Goal: Transaction & Acquisition: Purchase product/service

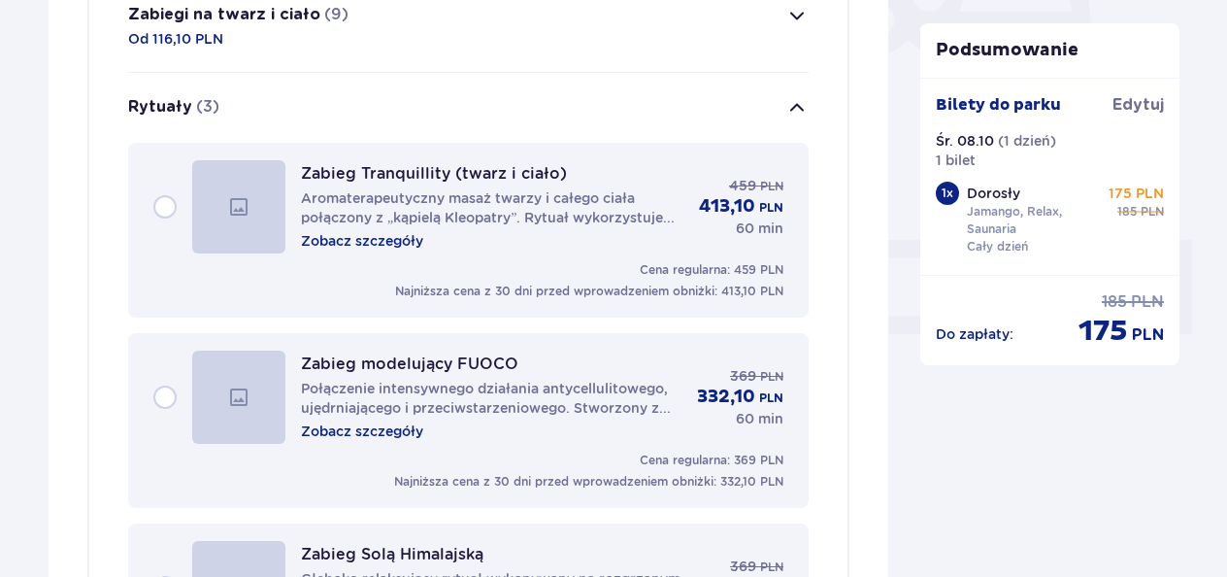
scroll to position [393, 0]
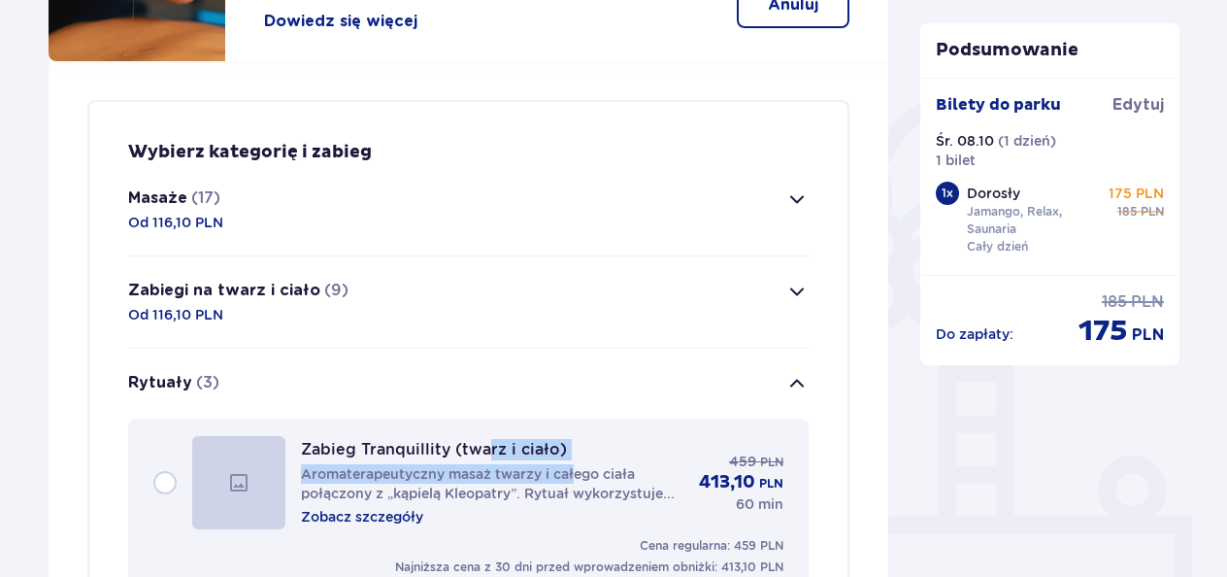
drag, startPoint x: 564, startPoint y: 449, endPoint x: 584, endPoint y: 480, distance: 36.3
click at [491, 445] on div "Zabieg Tranquillity (twarz i ciało) Aromaterapeutyczny masaż twarzy i całego ci…" at bounding box center [492, 482] width 382 height 87
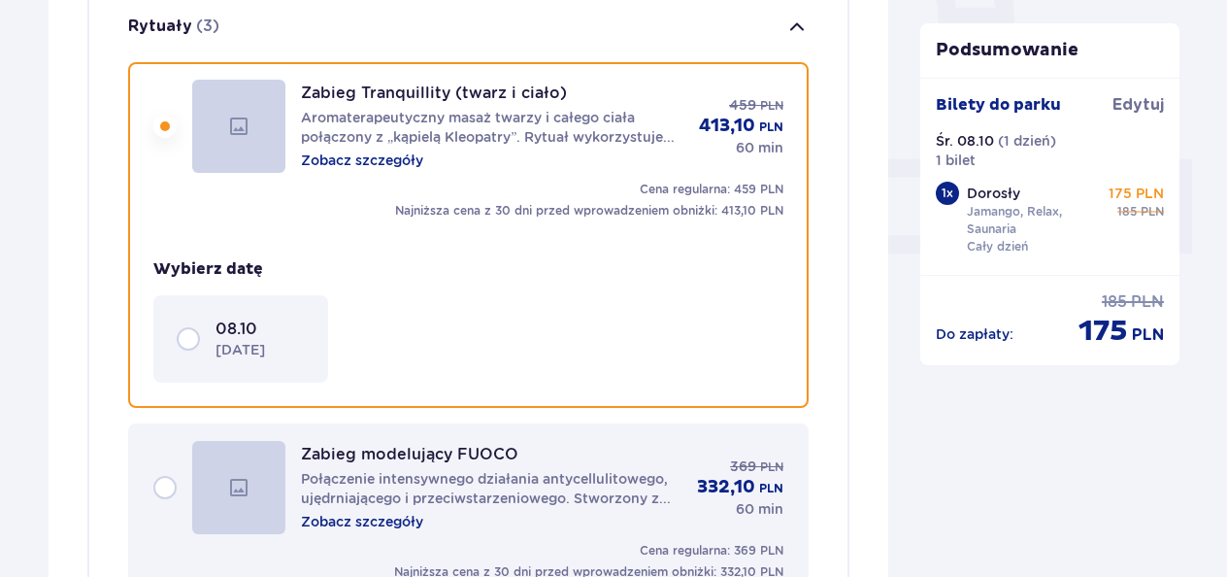
drag, startPoint x: 602, startPoint y: 481, endPoint x: 589, endPoint y: 429, distance: 53.9
click at [612, 477] on div "Zabieg Tranquillity (twarz i ciało) Aromaterapeutyczny masaż twarzy i całego ci…" at bounding box center [468, 424] width 681 height 726
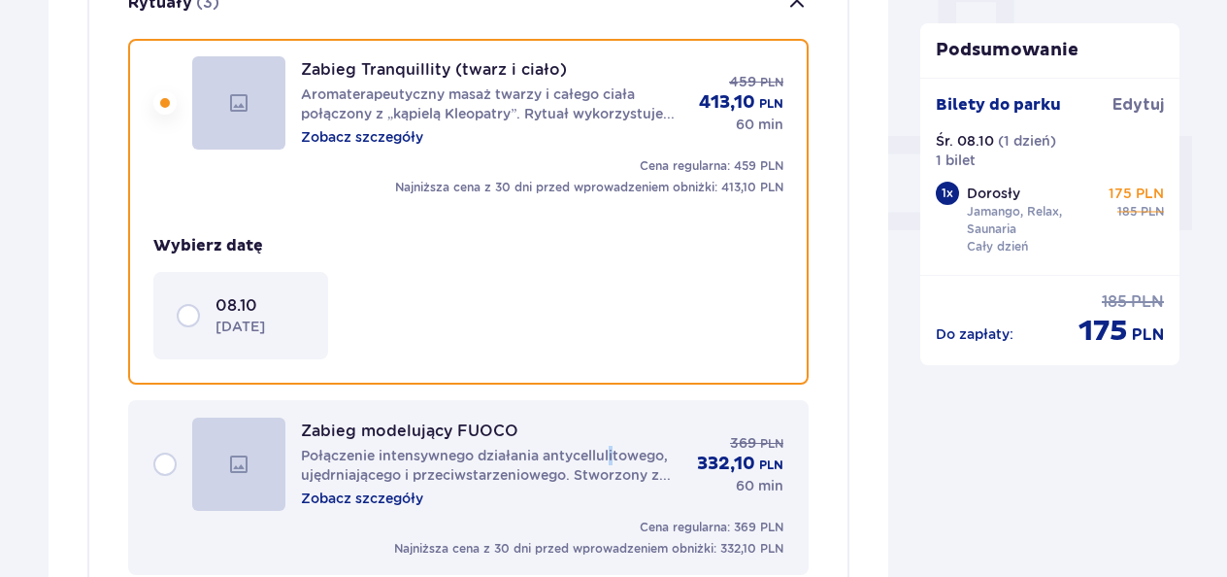
scroll to position [787, 0]
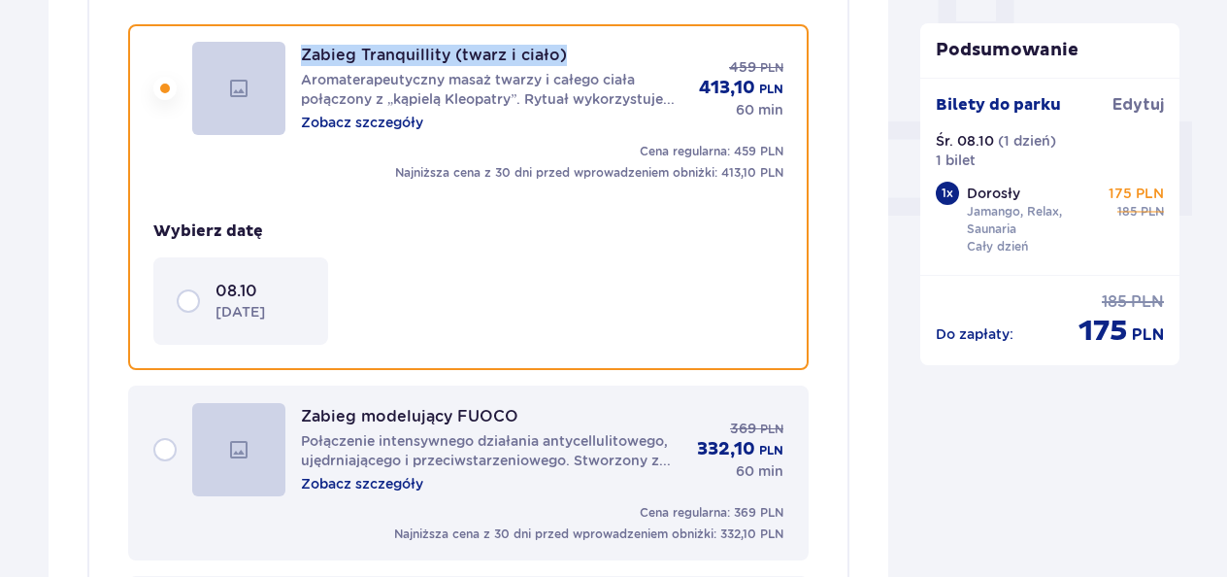
drag, startPoint x: 553, startPoint y: 50, endPoint x: 297, endPoint y: 44, distance: 256.3
click at [297, 44] on div "Zabieg Tranquillity (twarz i ciało) Aromaterapeutyczny masaż twarzy i całego ci…" at bounding box center [468, 88] width 630 height 93
copy p "Zabieg Tranquillity (twarz i ciało)"
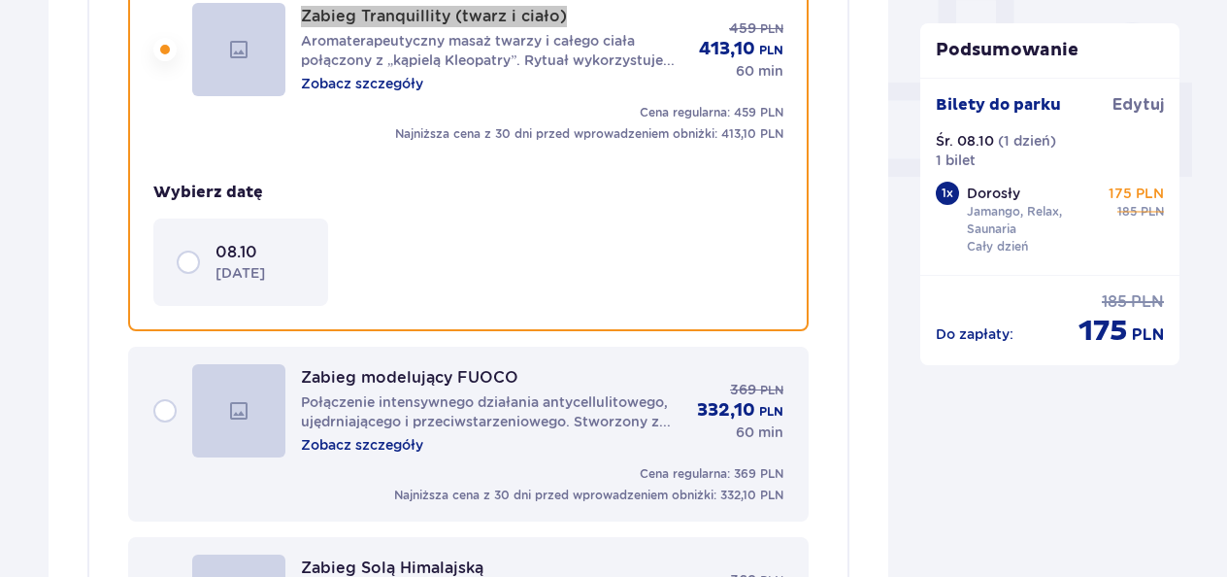
scroll to position [884, 0]
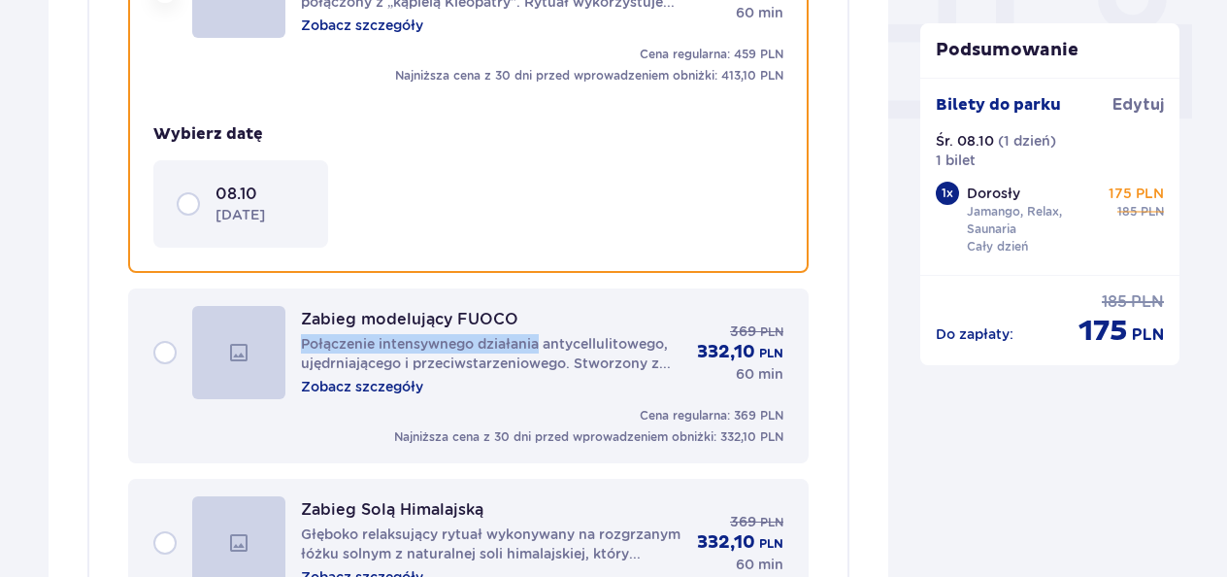
drag, startPoint x: 537, startPoint y: 317, endPoint x: 513, endPoint y: 315, distance: 24.4
click at [513, 315] on div "Zabieg modelujący FUOCO Połączenie intensywnego działania antycellulitowego, uj…" at bounding box center [491, 352] width 381 height 87
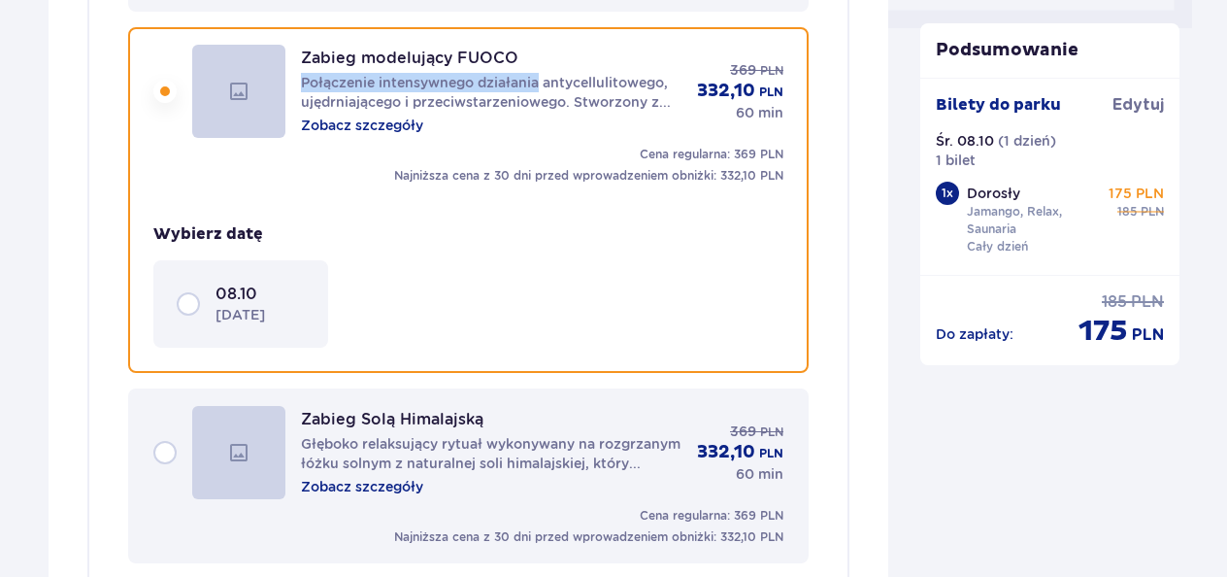
scroll to position [978, 0]
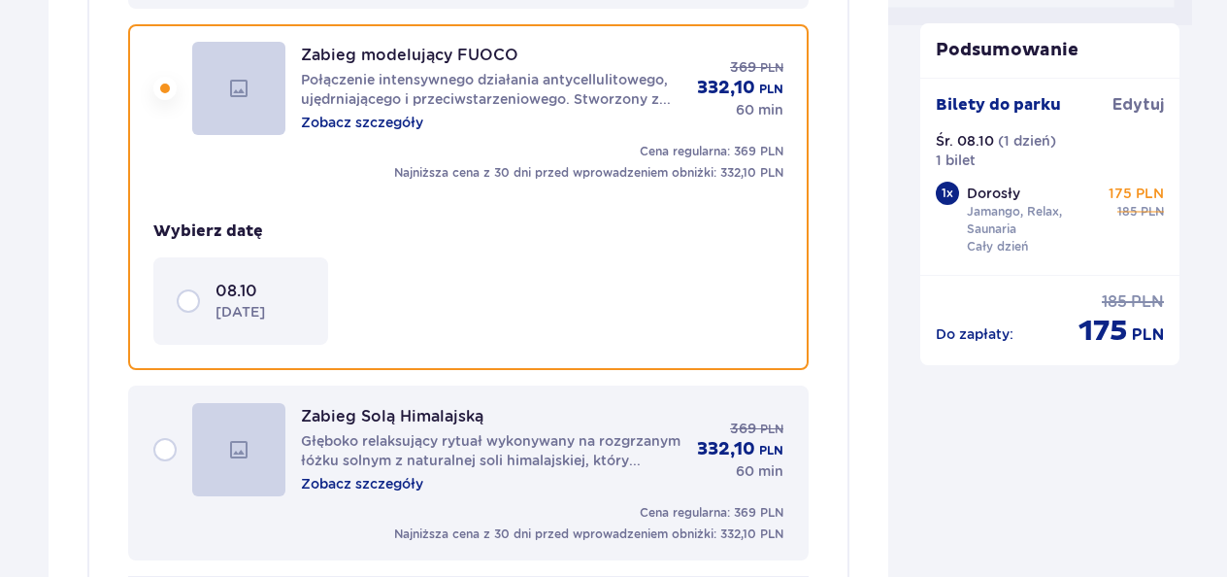
click at [458, 307] on div "08.10 [DATE]" at bounding box center [430, 300] width 555 height 87
drag, startPoint x: 512, startPoint y: 41, endPoint x: 492, endPoint y: 36, distance: 20.0
click at [492, 36] on div "Zabieg modelujący FUOCO Połączenie intensywnego działania antycellulitowego, uj…" at bounding box center [468, 197] width 681 height 346
drag, startPoint x: 484, startPoint y: 181, endPoint x: 496, endPoint y: 82, distance: 99.7
click at [483, 181] on div "Zabieg modelujący FUOCO Połączenie intensywnego działania antycellulitowego, uj…" at bounding box center [468, 193] width 630 height 303
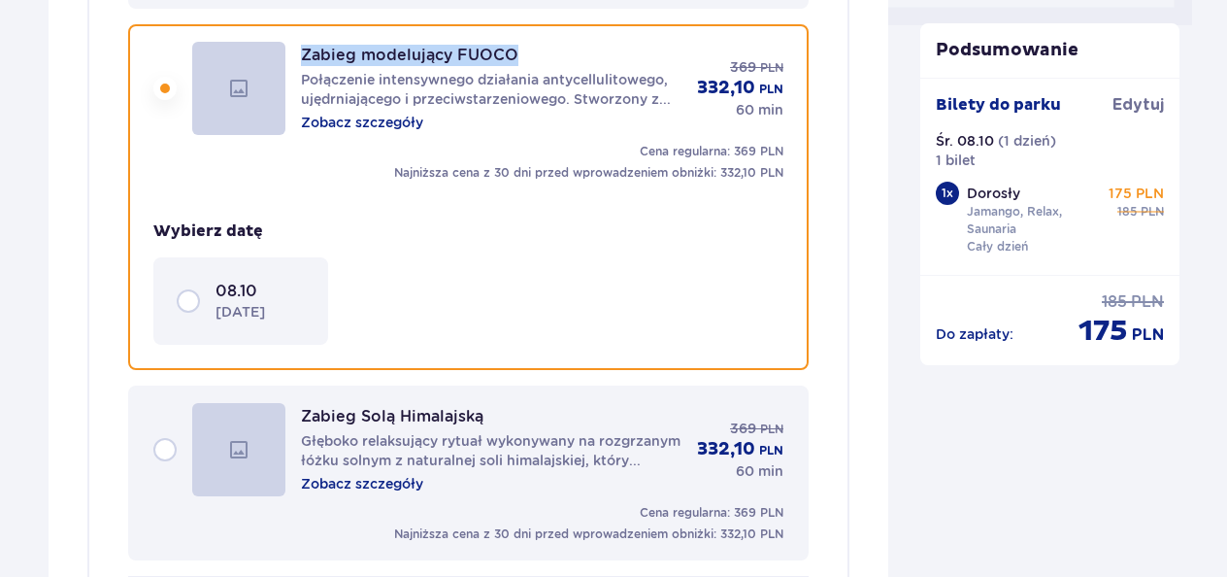
drag, startPoint x: 515, startPoint y: 56, endPoint x: 300, endPoint y: 52, distance: 214.6
click at [300, 52] on div "Zabieg modelujący FUOCO Połączenie intensywnego działania antycellulitowego, uj…" at bounding box center [468, 88] width 630 height 93
copy p "Zabieg modelujący FUOCO"
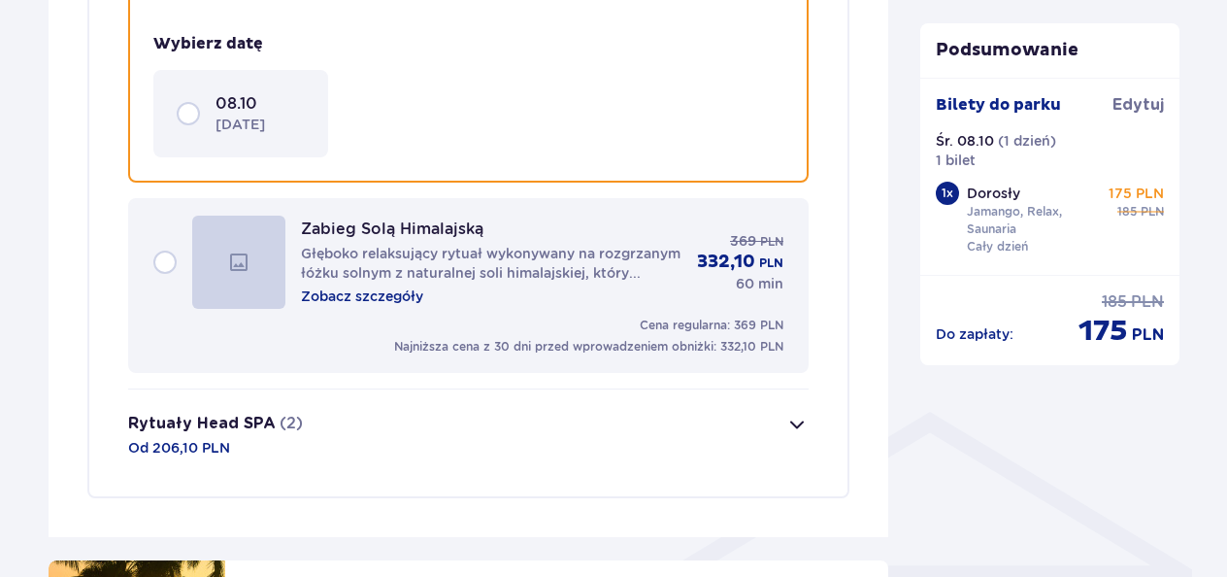
scroll to position [1172, 0]
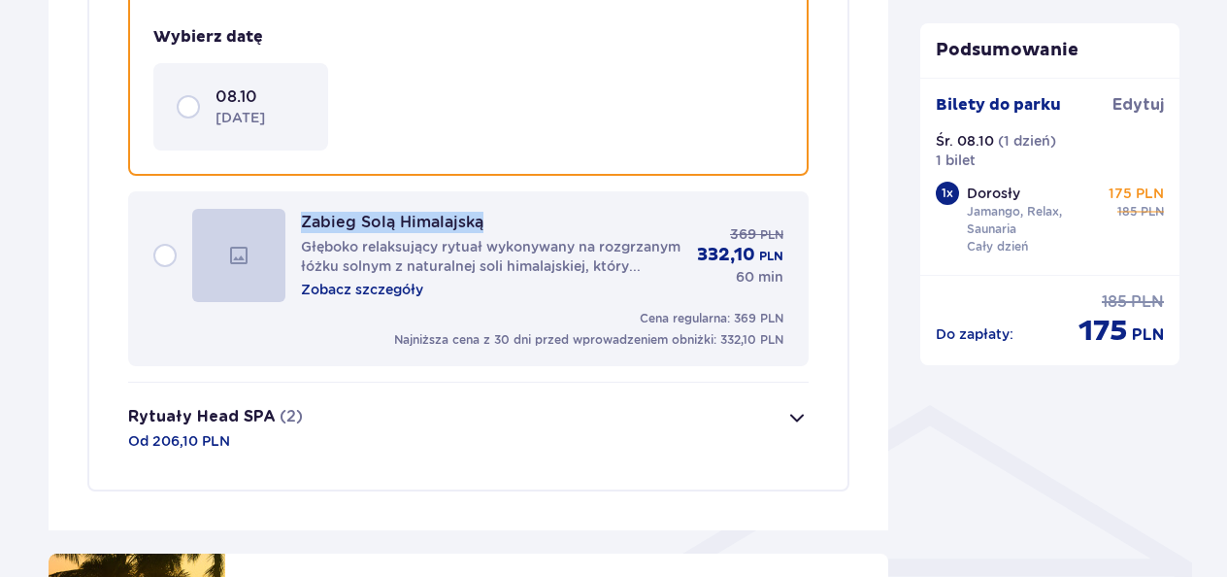
drag, startPoint x: 493, startPoint y: 222, endPoint x: 301, endPoint y: 225, distance: 192.2
click at [301, 225] on div "Zabieg Solą Himalajską Głęboko relaksujący rytuał wykonywany na rozgrzanym łóżk…" at bounding box center [491, 255] width 381 height 87
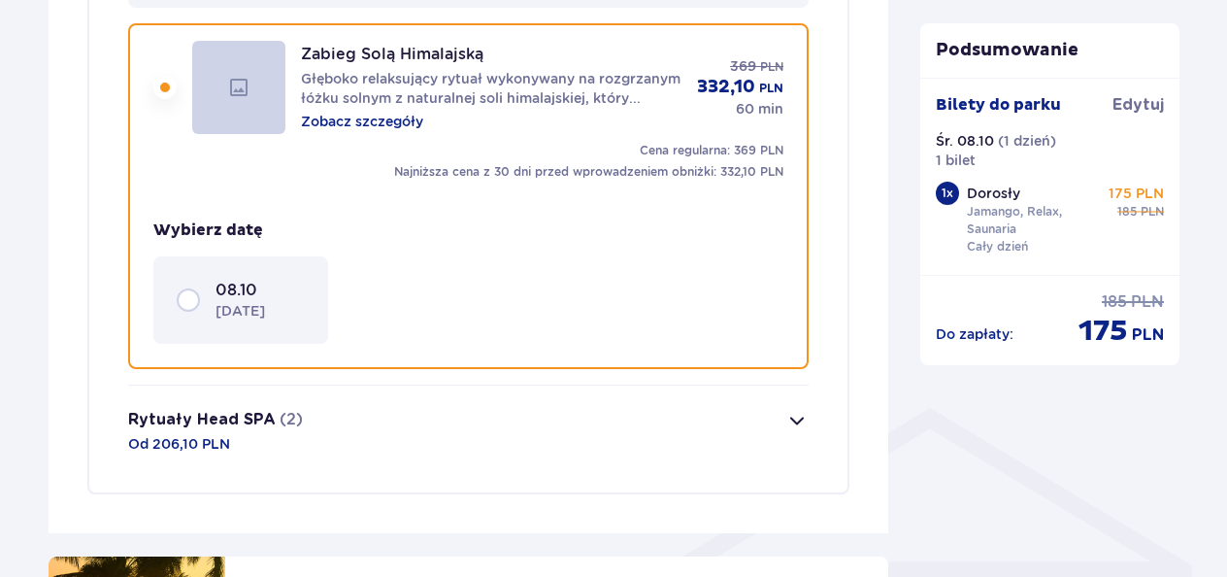
scroll to position [1168, 0]
drag, startPoint x: 312, startPoint y: 225, endPoint x: 400, endPoint y: 161, distance: 109.1
click at [400, 161] on div "Cena regularna: 369 PLN Najniższa cena z 30 dni przed wprowadzeniem obniżki: 33…" at bounding box center [468, 162] width 630 height 39
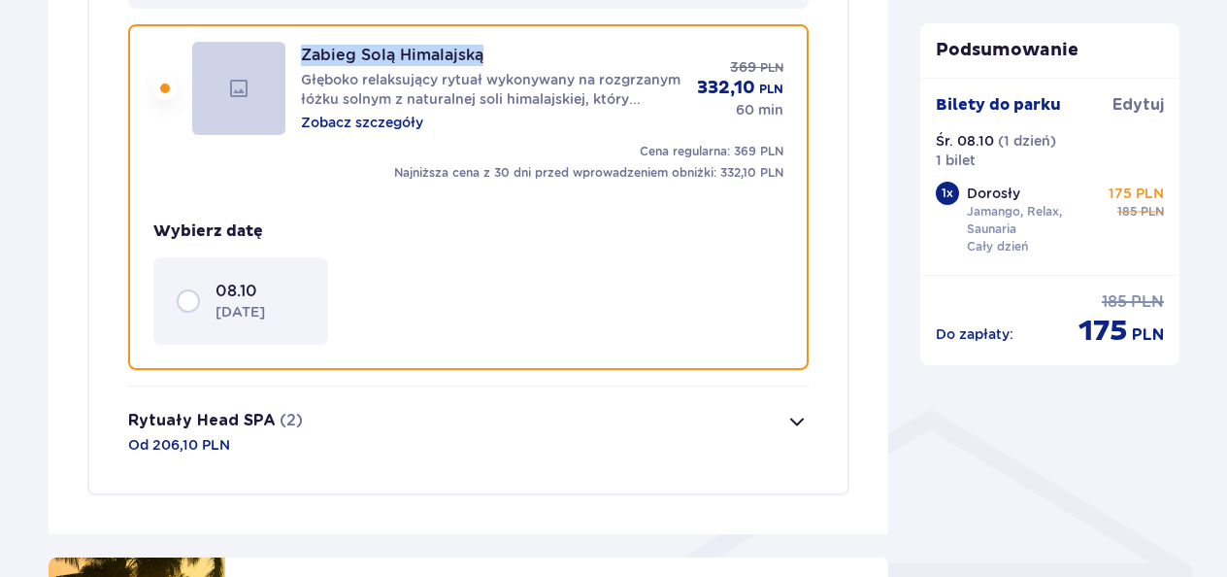
drag, startPoint x: 470, startPoint y: 59, endPoint x: 294, endPoint y: 42, distance: 176.6
click at [294, 42] on div "Zabieg Solą Himalajską Głęboko relaksujący rytuał wykonywany na rozgrzanym łóżk…" at bounding box center [468, 88] width 630 height 93
copy p "Zabieg Solą Himalajską"
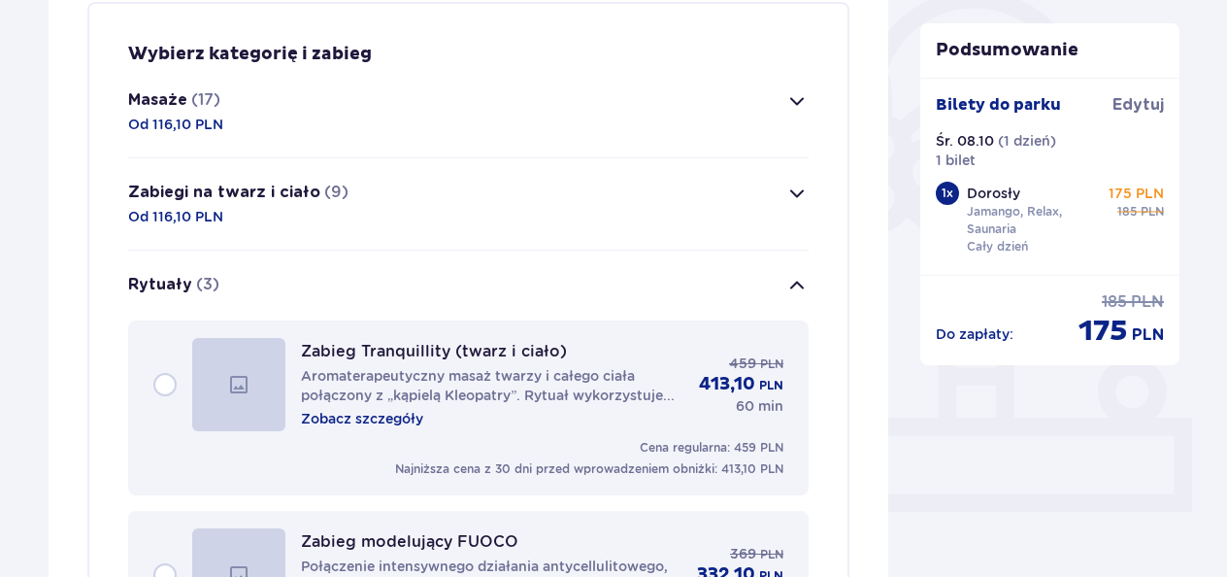
scroll to position [488, 0]
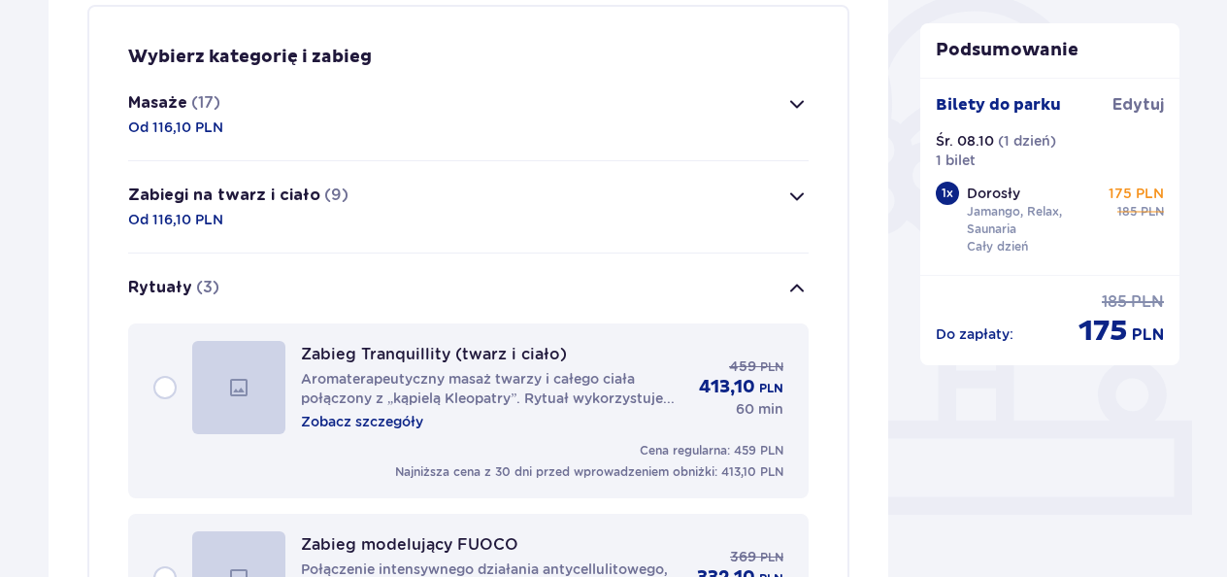
click at [806, 191] on span "button" at bounding box center [796, 195] width 23 height 23
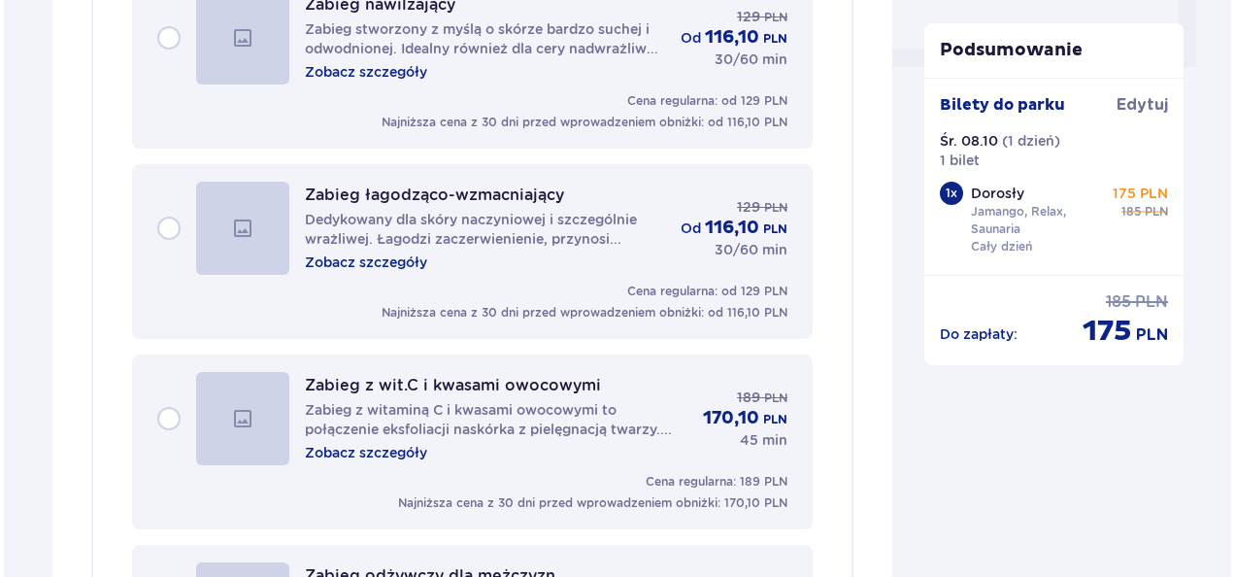
scroll to position [940, 0]
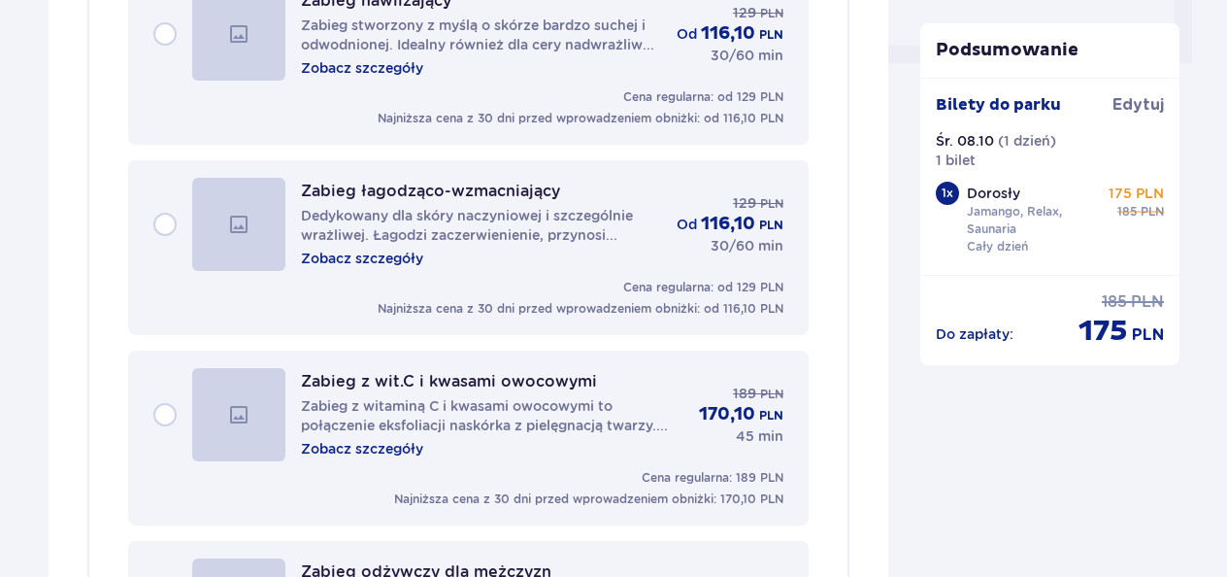
click at [359, 454] on p "Zobacz szczegóły" at bounding box center [362, 448] width 122 height 19
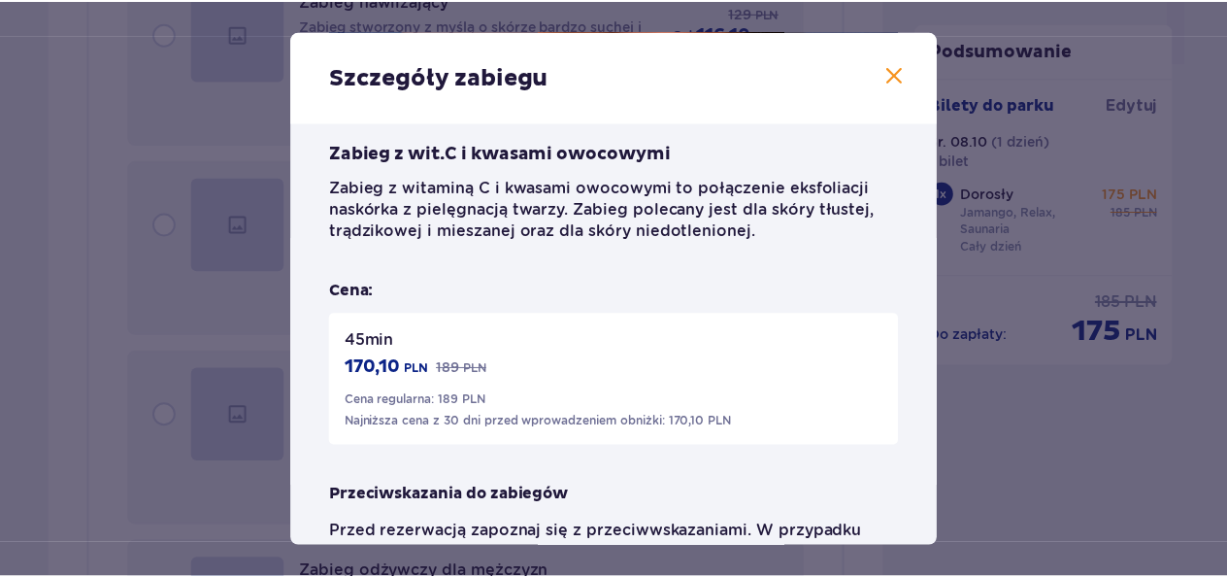
scroll to position [408, 0]
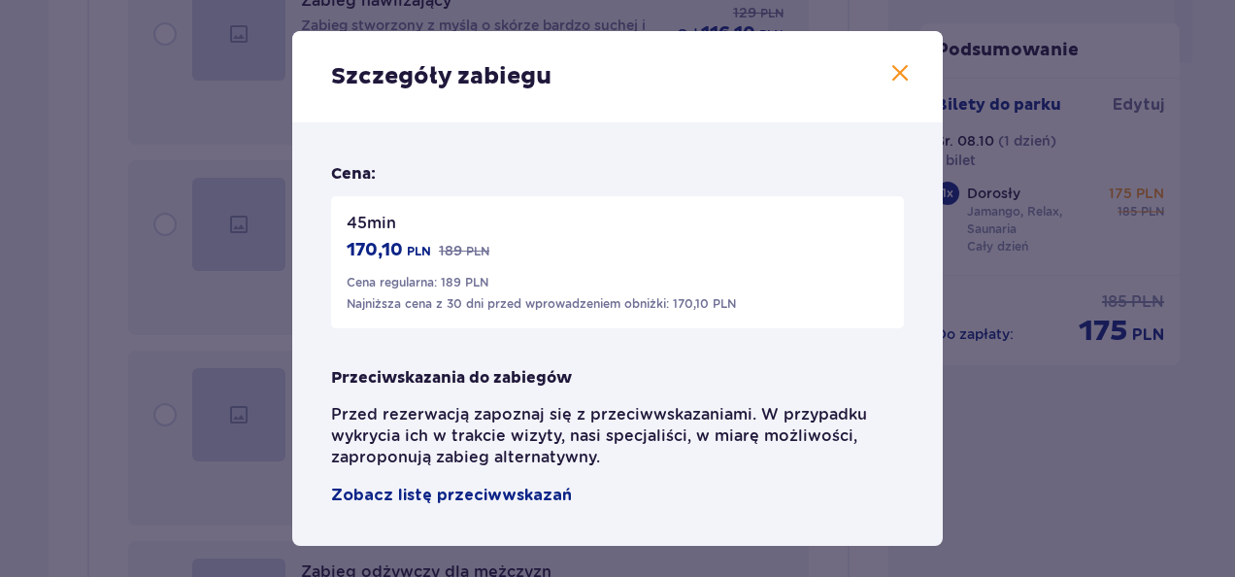
click at [888, 66] on span at bounding box center [899, 73] width 23 height 23
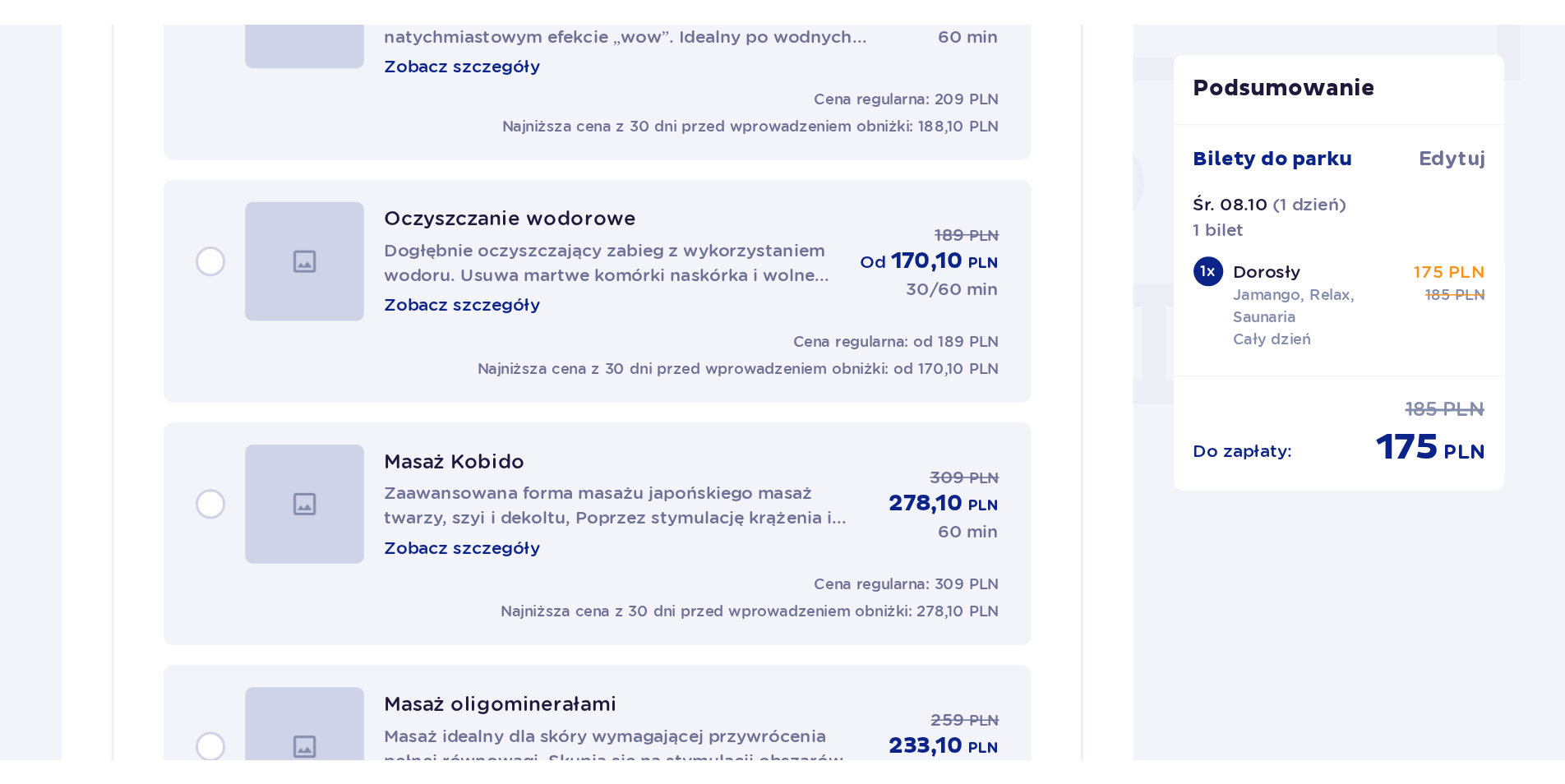
scroll to position [1453, 0]
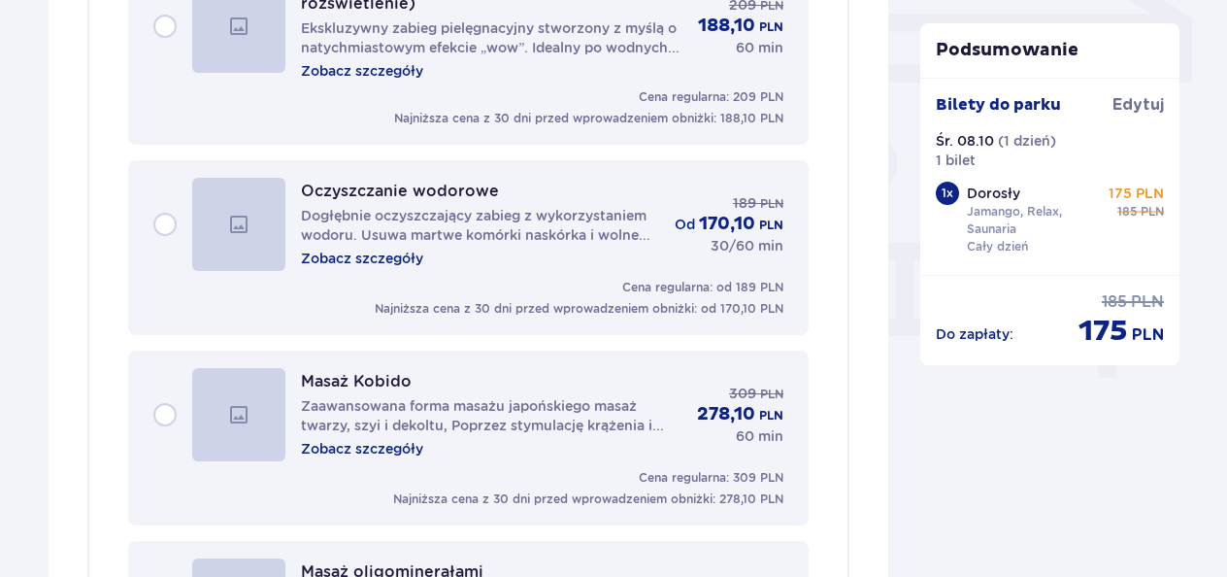
click at [939, 536] on div "Podsumowanie Dodano bilety do zamówienia Bilety do parku [GEOGRAPHIC_DATA]. 08.…" at bounding box center [1050, 141] width 291 height 3305
